Goal: Book appointment/travel/reservation

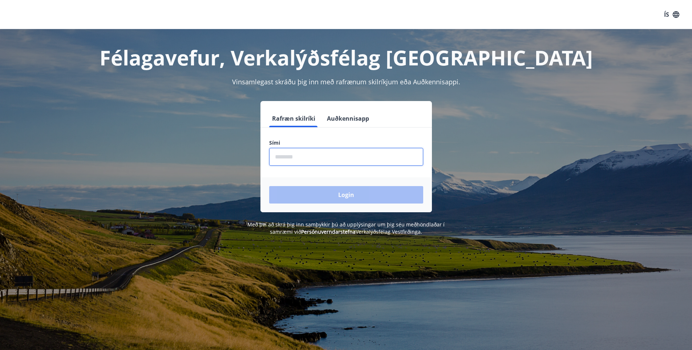
click at [307, 158] on input "phone" at bounding box center [346, 157] width 154 height 18
type input "********"
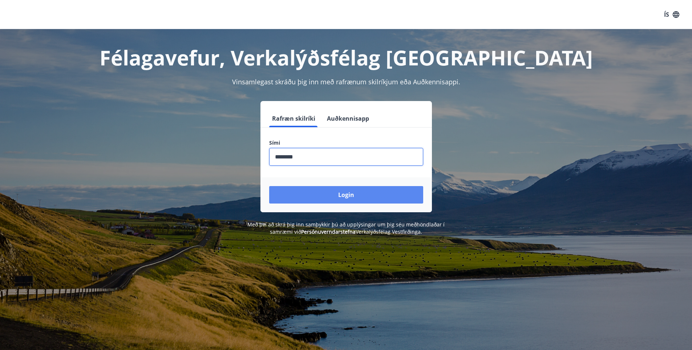
click at [311, 200] on button "Login" at bounding box center [346, 194] width 154 height 17
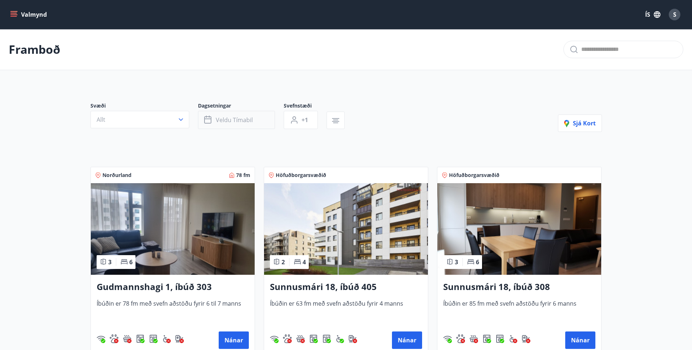
click at [236, 120] on span "Veldu tímabil" at bounding box center [234, 120] width 37 height 8
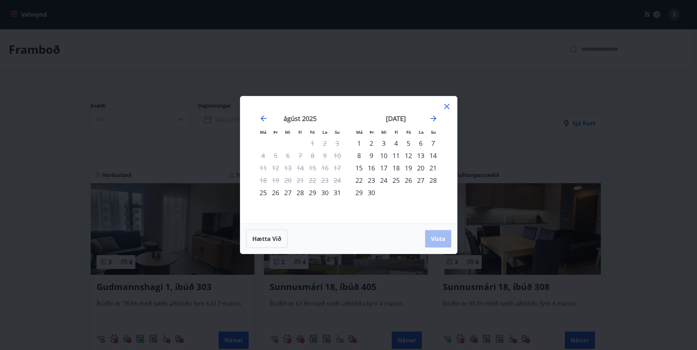
click at [359, 144] on div "1" at bounding box center [359, 143] width 12 height 12
click at [396, 142] on div "4" at bounding box center [396, 143] width 12 height 12
click at [437, 243] on button "Vista" at bounding box center [438, 238] width 26 height 17
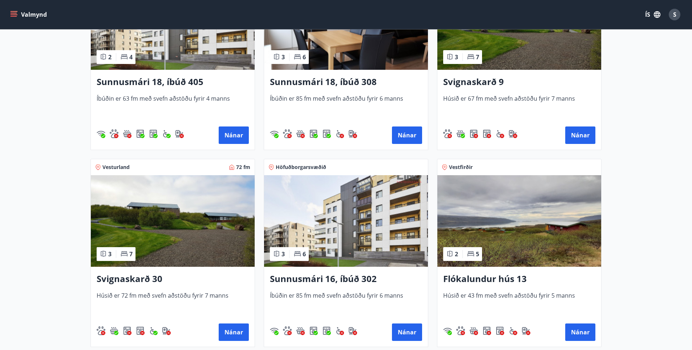
scroll to position [218, 0]
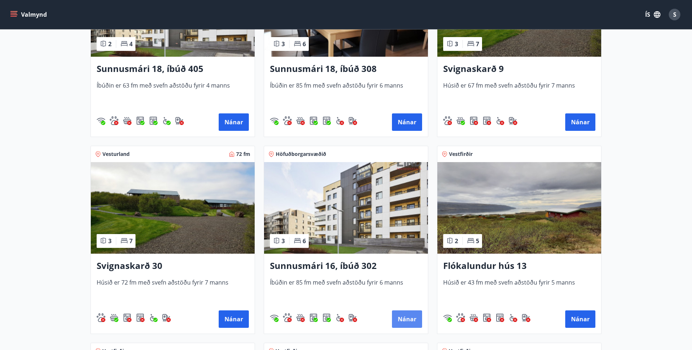
click at [408, 318] on button "Nánar" at bounding box center [407, 318] width 30 height 17
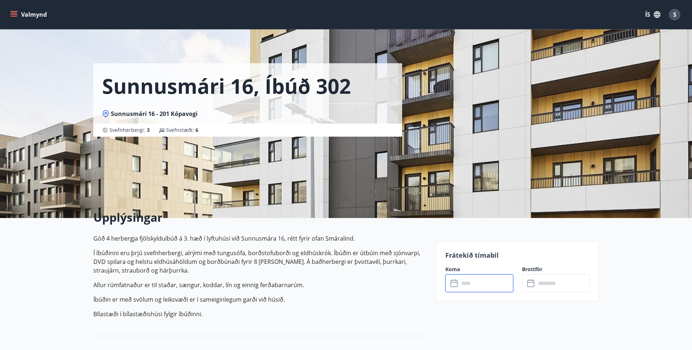
click at [468, 282] on input "text" at bounding box center [486, 283] width 54 height 18
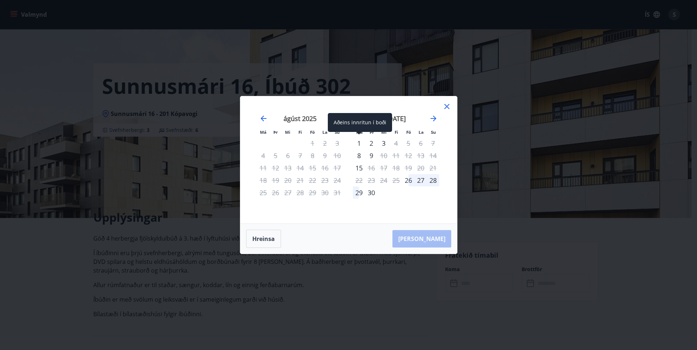
click at [359, 142] on div "1" at bounding box center [359, 143] width 12 height 12
click at [383, 143] on div "3" at bounding box center [384, 143] width 12 height 12
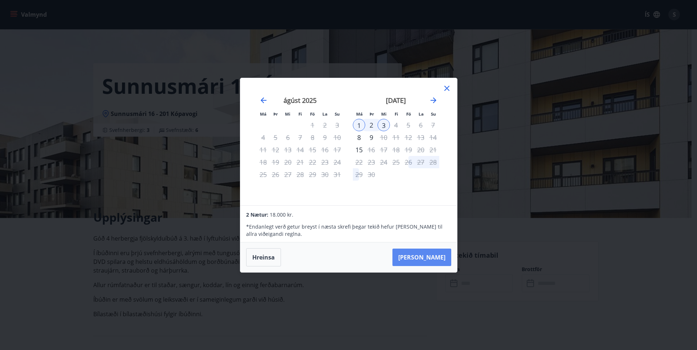
click at [432, 258] on button "[PERSON_NAME]" at bounding box center [421, 256] width 59 height 17
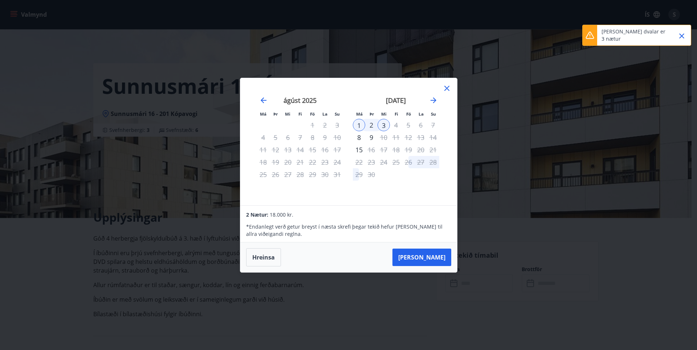
click at [684, 37] on icon "Close" at bounding box center [681, 36] width 9 height 9
click at [449, 90] on icon at bounding box center [446, 88] width 5 height 5
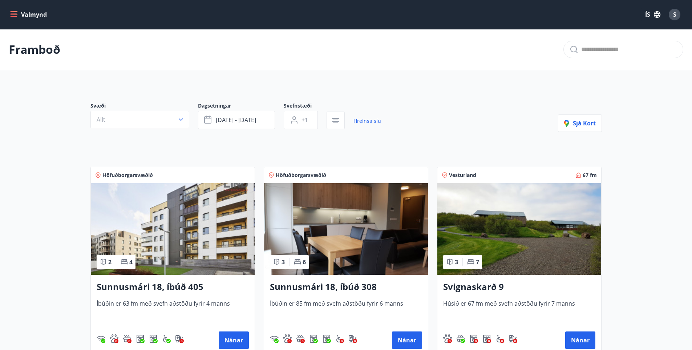
click at [178, 246] on img at bounding box center [173, 228] width 164 height 91
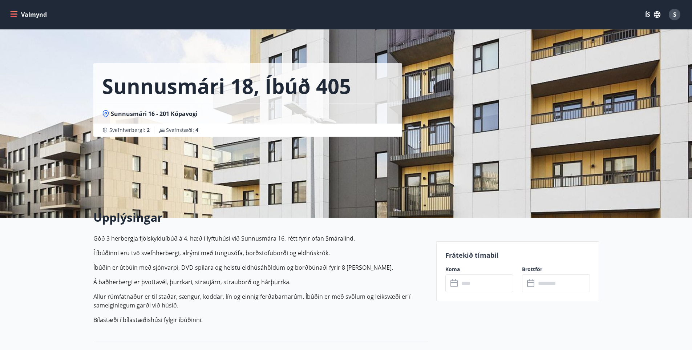
click at [471, 287] on input "text" at bounding box center [486, 283] width 54 height 18
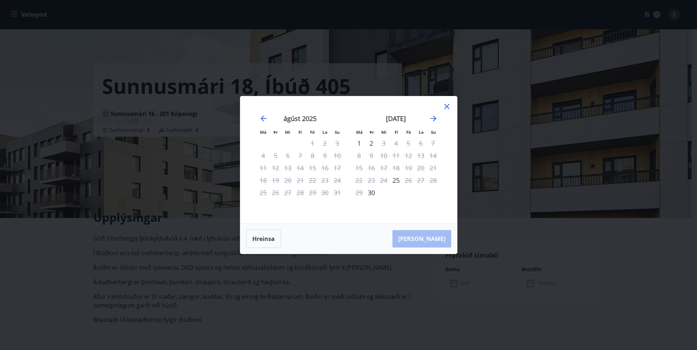
click at [449, 107] on icon at bounding box center [446, 106] width 9 height 9
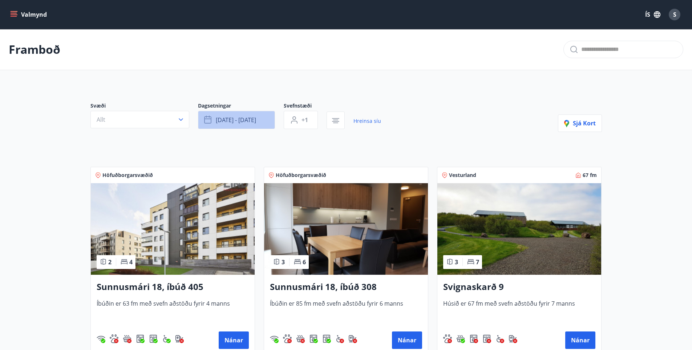
click at [267, 119] on button "[DATE] - [DATE]" at bounding box center [236, 120] width 77 height 18
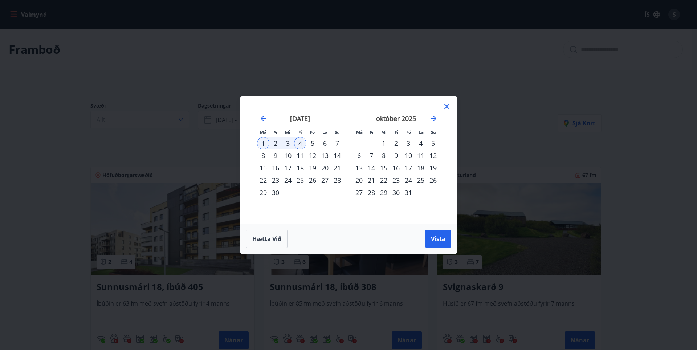
click at [312, 142] on div "5" at bounding box center [312, 143] width 12 height 12
click at [454, 105] on div "Má Þr Mi Fi Fö La Su Má Þr Mi Fi Fö La Su [DATE] 1 2 3 4 5 6 7 8 9 10 11 12 13 …" at bounding box center [348, 159] width 217 height 127
click at [447, 105] on icon at bounding box center [446, 106] width 9 height 9
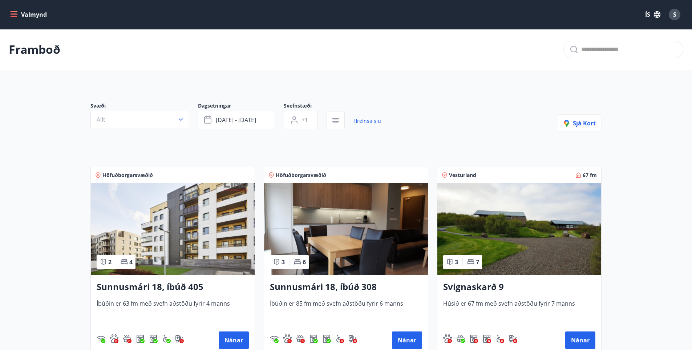
click at [10, 10] on button "Valmynd" at bounding box center [29, 14] width 41 height 13
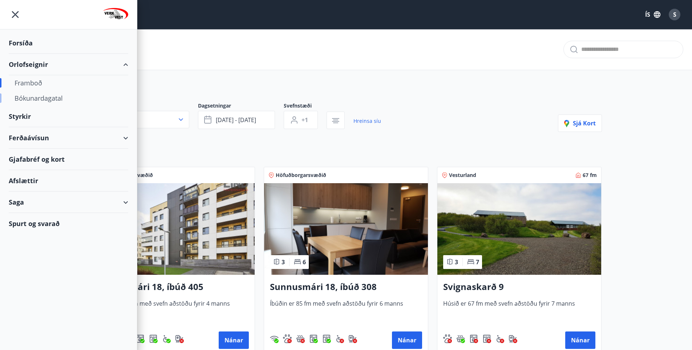
click at [26, 96] on div "Bókunardagatal" at bounding box center [69, 97] width 108 height 15
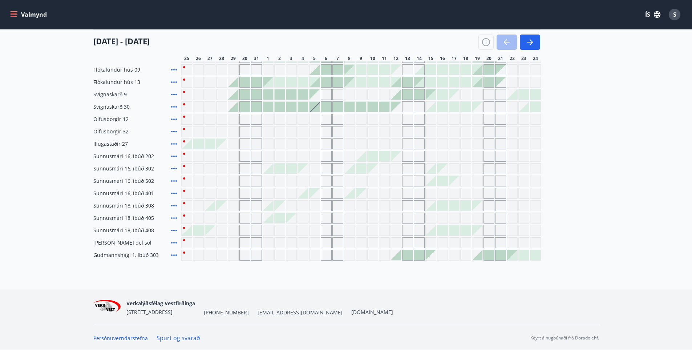
scroll to position [144, 0]
click at [269, 156] on div "Gráir dagar eru ekki bókanlegir" at bounding box center [267, 155] width 11 height 11
click at [272, 170] on div at bounding box center [268, 168] width 10 height 10
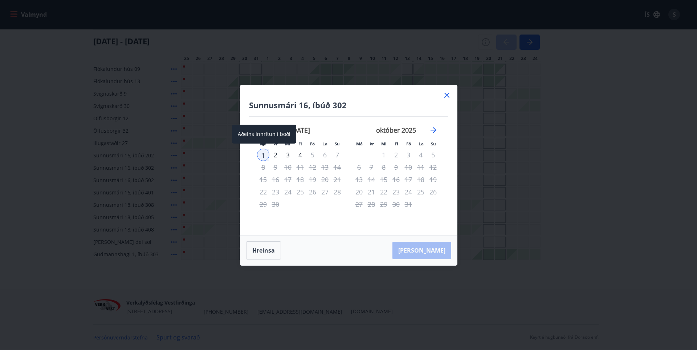
click at [264, 154] on div "1" at bounding box center [263, 154] width 12 height 12
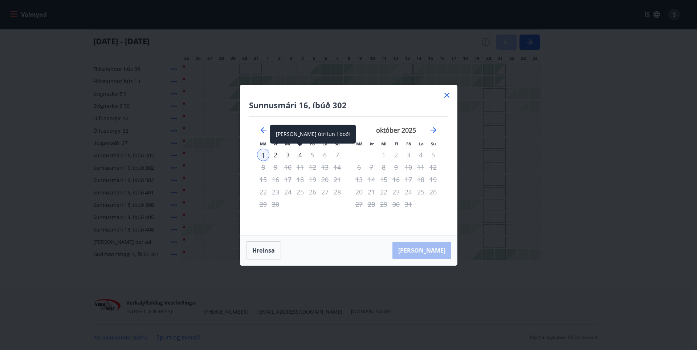
click at [299, 155] on div "4" at bounding box center [300, 154] width 12 height 12
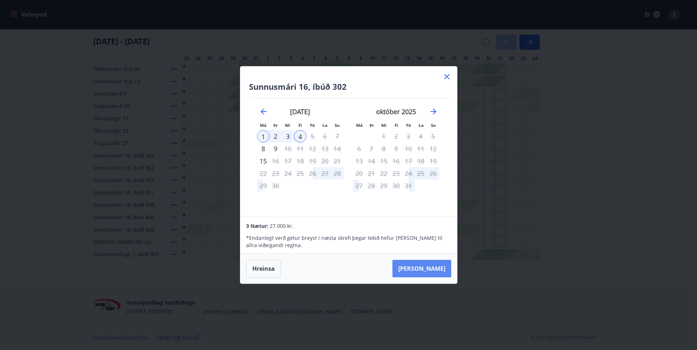
click at [441, 264] on button "[PERSON_NAME]" at bounding box center [421, 268] width 59 height 17
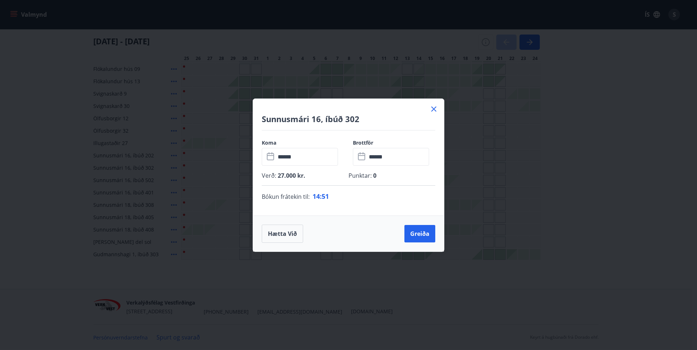
click at [434, 109] on icon at bounding box center [433, 108] width 5 height 5
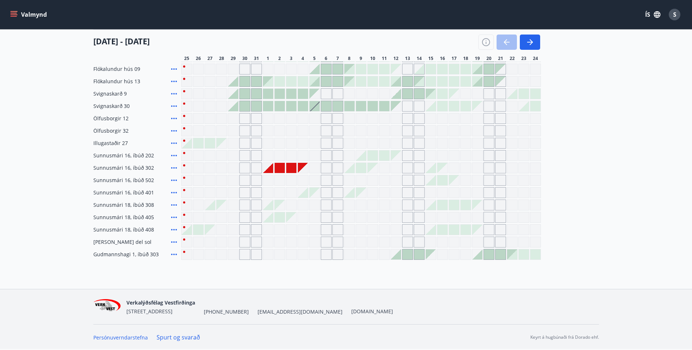
click at [174, 156] on icon at bounding box center [174, 155] width 9 height 9
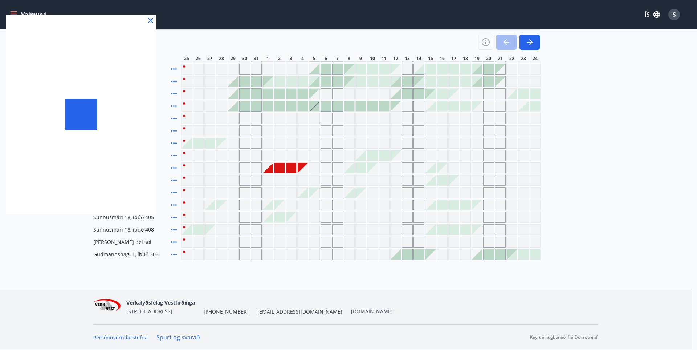
click at [174, 167] on div at bounding box center [348, 175] width 697 height 350
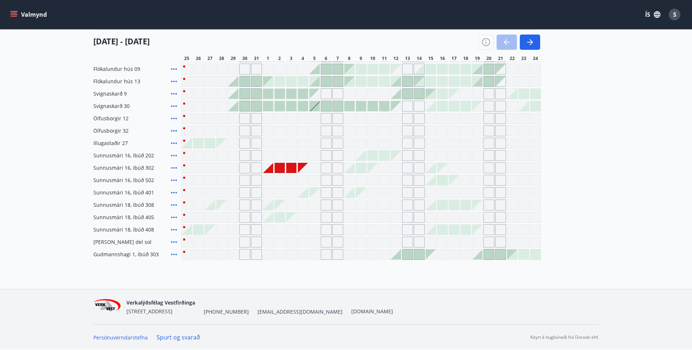
click at [173, 168] on icon at bounding box center [174, 167] width 6 height 1
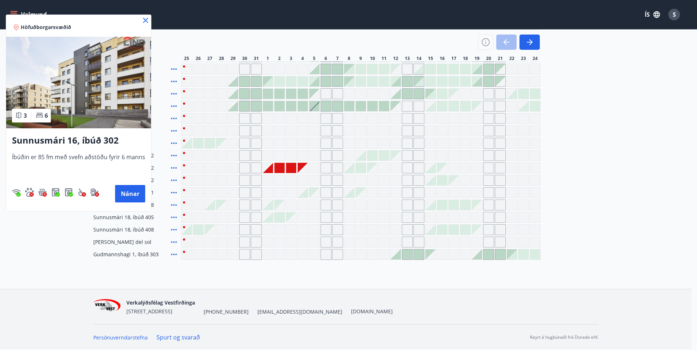
click at [144, 21] on icon at bounding box center [145, 20] width 5 height 5
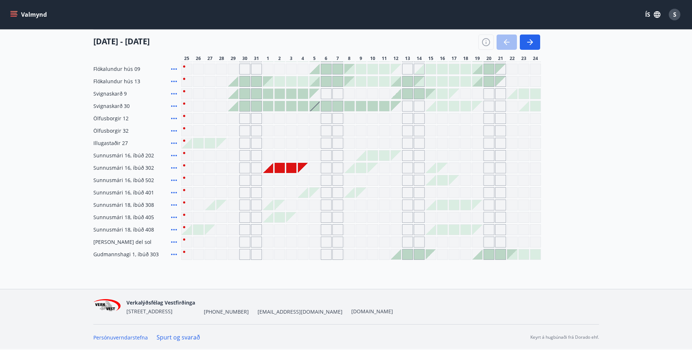
click at [268, 92] on div at bounding box center [268, 94] width 10 height 10
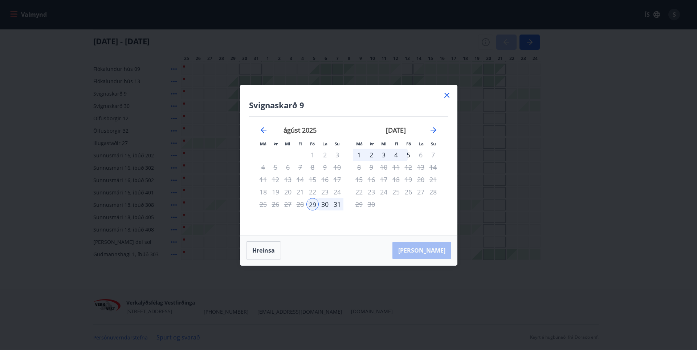
click at [358, 151] on div "1" at bounding box center [359, 154] width 12 height 12
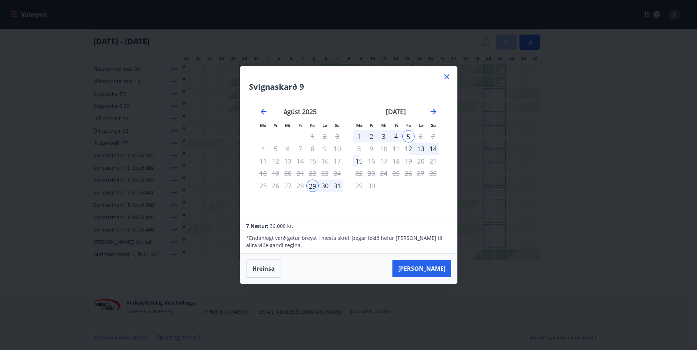
click at [447, 75] on icon at bounding box center [446, 76] width 9 height 9
